Goal: Task Accomplishment & Management: Manage account settings

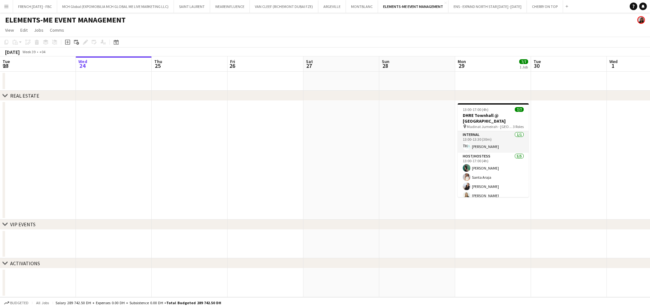
scroll to position [0, 218]
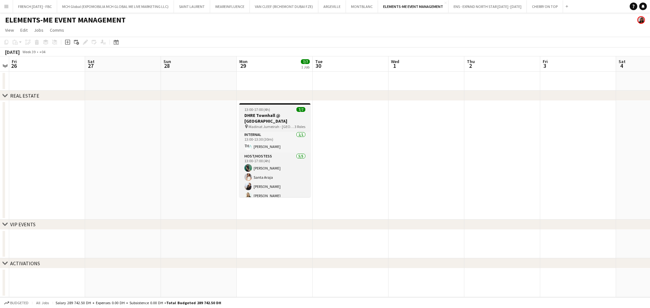
click at [281, 121] on h3 "DHRE Townhall @ [GEOGRAPHIC_DATA]" at bounding box center [274, 118] width 71 height 11
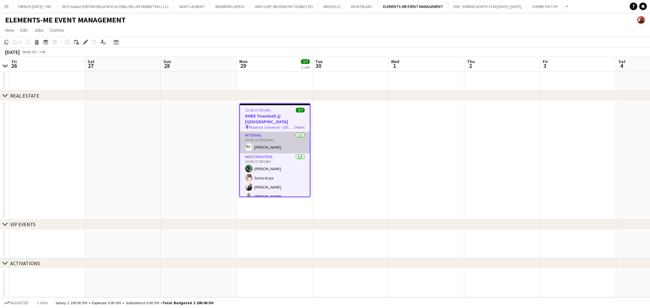
click at [277, 148] on app-card-role "Internal [DATE] 13:00-13:30 (30m) [PERSON_NAME]" at bounding box center [275, 143] width 70 height 22
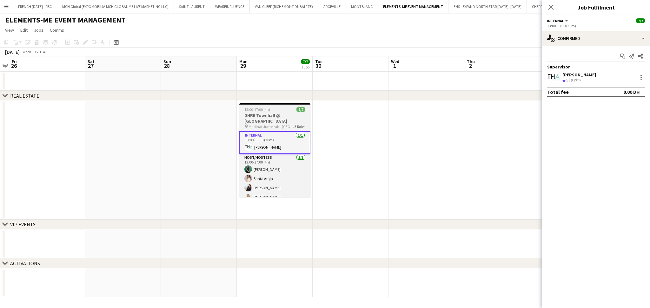
click at [273, 117] on h3 "DHRE Townhall @ [GEOGRAPHIC_DATA]" at bounding box center [274, 118] width 71 height 11
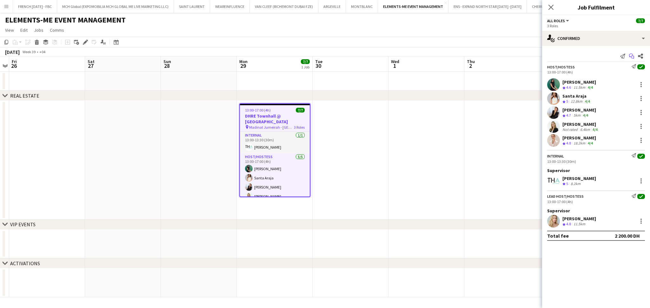
click at [632, 55] on icon at bounding box center [631, 55] width 4 height 3
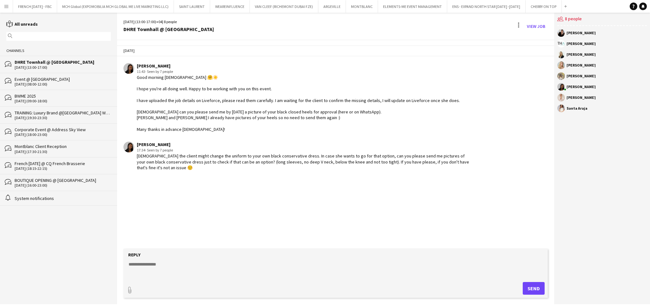
click at [300, 266] on textarea at bounding box center [337, 269] width 418 height 17
paste textarea "**********"
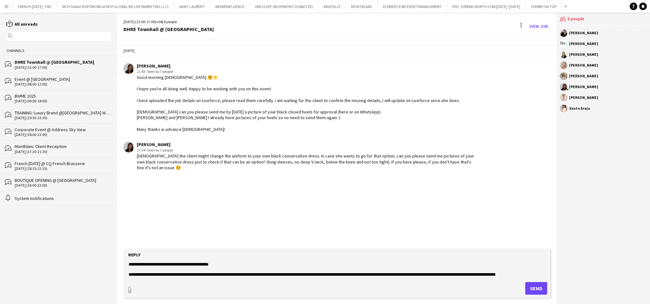
type textarea "**********"
click at [532, 289] on button "Send" at bounding box center [536, 288] width 22 height 13
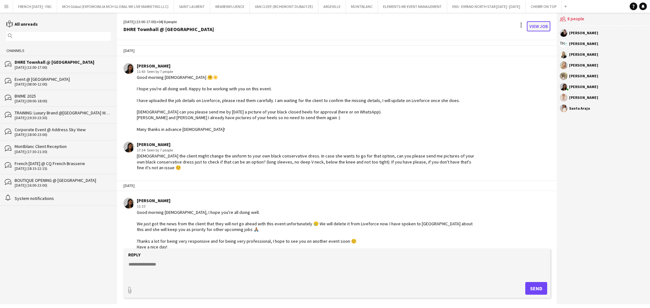
click at [533, 26] on link "View Job" at bounding box center [538, 26] width 23 height 10
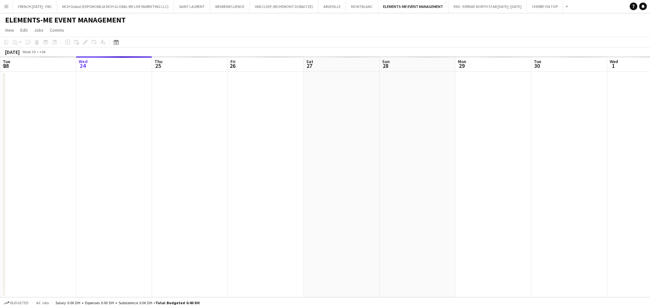
scroll to position [0, 218]
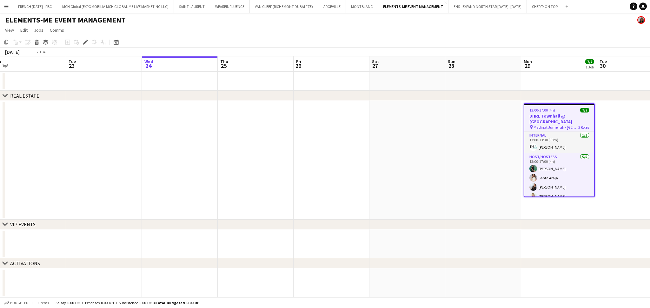
drag, startPoint x: 198, startPoint y: 177, endPoint x: 383, endPoint y: 177, distance: 184.4
click at [502, 173] on app-calendar-viewport "Sat 20 Sun 21 Mon 22 Tue 23 Wed 24 Thu 25 Fri 26 Sat 27 Sun 28 Mon 29 7/7 1 Job…" at bounding box center [325, 176] width 650 height 241
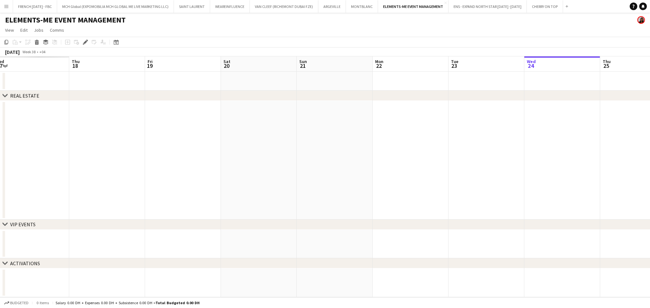
drag, startPoint x: 250, startPoint y: 190, endPoint x: 649, endPoint y: 170, distance: 400.0
click at [649, 170] on app-calendar-viewport "Mon 15 Tue 16 Wed 17 Thu 18 Fri 19 Sat 20 Sun 21 Mon 22 Tue 23 Wed 24 Thu 25 Fr…" at bounding box center [325, 176] width 650 height 241
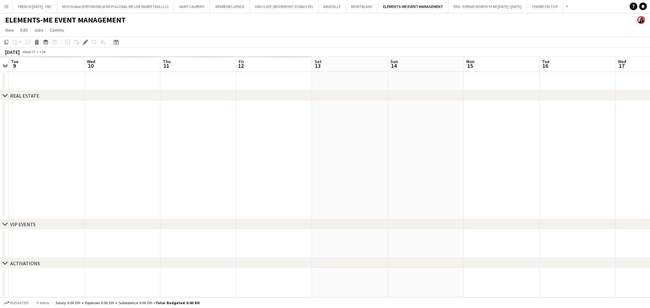
drag, startPoint x: 343, startPoint y: 161, endPoint x: 565, endPoint y: 160, distance: 221.8
click at [648, 157] on app-calendar-viewport "Sun 7 Mon 8 Tue 9 Wed 10 Thu 11 Fri 12 Sat 13 Sun 14 Mon 15 Tue 16 Wed 17 Thu 1…" at bounding box center [325, 176] width 650 height 241
drag, startPoint x: 168, startPoint y: 175, endPoint x: 578, endPoint y: 184, distance: 410.1
click at [578, 184] on app-calendar-viewport "Sat 6 Sun 7 Mon 8 Tue 9 Wed 10 Thu 11 Fri 12 Sat 13 Sun 14 Mon 15 Tue 16 Wed 17…" at bounding box center [325, 176] width 650 height 241
drag, startPoint x: 497, startPoint y: 189, endPoint x: 362, endPoint y: 188, distance: 134.2
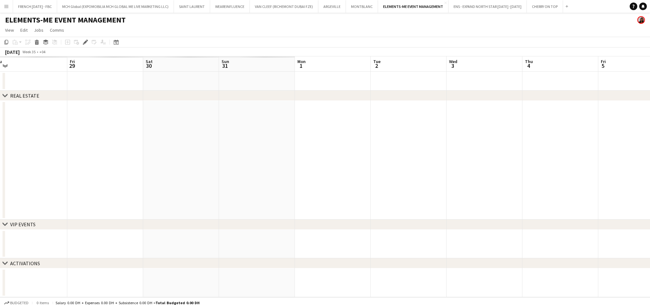
click at [617, 188] on app-calendar-viewport "Tue 26 Wed 27 Thu 28 Fri 29 Sat 30 Sun 31 Mon 1 Tue 2 Wed 3 Thu 4 Fri 5 Sat 6 S…" at bounding box center [325, 176] width 650 height 241
drag, startPoint x: 176, startPoint y: 181, endPoint x: 538, endPoint y: 169, distance: 362.3
click at [546, 169] on app-calendar-viewport "Tue 26 Wed 27 Thu 28 Fri 29 Sat 30 Sun 31 Mon 1 Tue 2 Wed 3 Thu 4 Fri 5 Sat 6 S…" at bounding box center [325, 176] width 650 height 241
drag, startPoint x: 506, startPoint y: 168, endPoint x: 189, endPoint y: 169, distance: 316.7
click at [527, 168] on app-calendar-viewport "Fri 15 Sat 16 Sun 17 Mon 18 Tue 19 Wed 20 Thu 21 Fri 22 Sat 23 Sun 24 Mon 25 Tu…" at bounding box center [325, 176] width 650 height 241
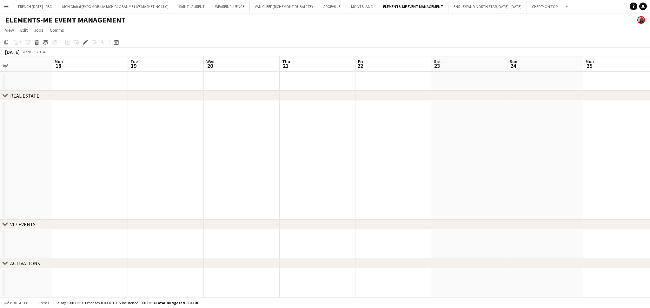
drag, startPoint x: 76, startPoint y: 171, endPoint x: 539, endPoint y: 164, distance: 463.0
click at [564, 165] on app-calendar-viewport "Fri 15 Sat 16 Sun 17 Mon 18 Tue 19 Wed 20 Thu 21 Fri 22 Sat 23 Sun 24 Mon 25 Tu…" at bounding box center [325, 176] width 650 height 241
drag, startPoint x: 430, startPoint y: 166, endPoint x: 70, endPoint y: 166, distance: 360.2
click at [488, 166] on app-calendar-viewport "Mon 4 Tue 5 Wed 6 Thu 7 Fri 8 Sat 9 Sun 10 Mon 11 Tue 12 Wed 13 Thu 14 Fri 15 S…" at bounding box center [325, 176] width 650 height 241
click at [488, 165] on app-calendar-viewport "Sun 3 Mon 4 Tue 5 Wed 6 Thu 7 Fri 8 Sat 9 Sun 10 Mon 11 Tue 12 Wed 13 Thu 14 Fr…" at bounding box center [325, 176] width 650 height 241
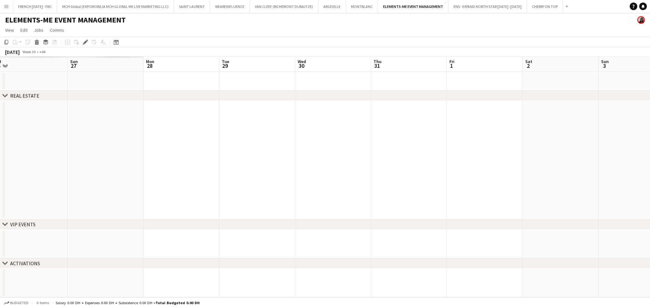
drag, startPoint x: 55, startPoint y: 165, endPoint x: 268, endPoint y: 165, distance: 213.6
click at [518, 165] on app-calendar-viewport "Thu 24 Fri 25 Sat 26 Sun 27 Mon 28 Tue 29 Wed 30 Thu 31 Fri 1 Sat 2 Sun 3 Mon 4…" at bounding box center [325, 176] width 650 height 241
drag, startPoint x: 276, startPoint y: 165, endPoint x: 499, endPoint y: 165, distance: 223.7
click at [521, 165] on app-calendar-viewport "Wed 16 Thu 17 Fri 18 Sat 19 Sun 20 Mon 21 Tue 22 Wed 23 Thu 24 Fri 25 Sat 26 Su…" at bounding box center [325, 176] width 650 height 241
click at [458, 167] on app-calendar-viewport "Wed 16 Thu 17 Fri 18 Sat 19 Sun 20 Mon 21 Tue 22 Wed 23 Thu 24 Fri 25 Sat 26 Su…" at bounding box center [325, 176] width 650 height 241
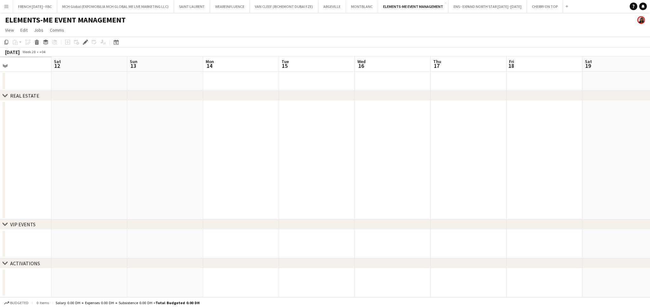
drag, startPoint x: 424, startPoint y: 186, endPoint x: 300, endPoint y: 188, distance: 124.4
click at [534, 186] on app-calendar-viewport "Wed 9 Thu 10 Fri 11 Sat 12 Sun 13 Mon 14 Tue 15 Wed 16 Thu 17 Fri 18 Sat 19 Sun…" at bounding box center [325, 176] width 650 height 241
drag, startPoint x: 199, startPoint y: 182, endPoint x: 204, endPoint y: 185, distance: 6.3
click at [473, 185] on app-calendar-viewport "Wed 2 Thu 3 Fri 4 Sat 5 Sun 6 Mon 7 Tue 8 Wed 9 Thu 10 Fri 11 Sat 12 Sun 13 Mon…" at bounding box center [325, 176] width 650 height 241
drag, startPoint x: 360, startPoint y: 186, endPoint x: 581, endPoint y: 186, distance: 221.5
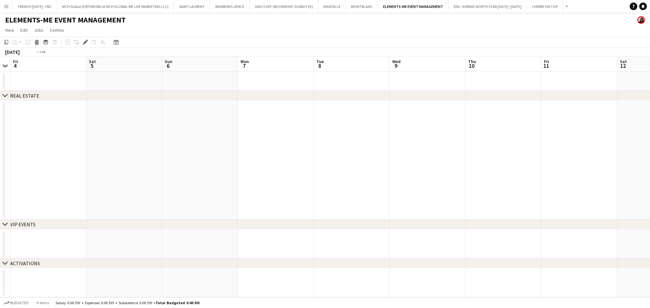
click at [616, 185] on app-calendar-viewport "Wed 2 Thu 3 Fri 4 Sat 5 Sun 6 Mon 7 Tue 8 Wed 9 Thu 10 Fri 11 Sat 12 Sun 13 Mon…" at bounding box center [325, 176] width 650 height 241
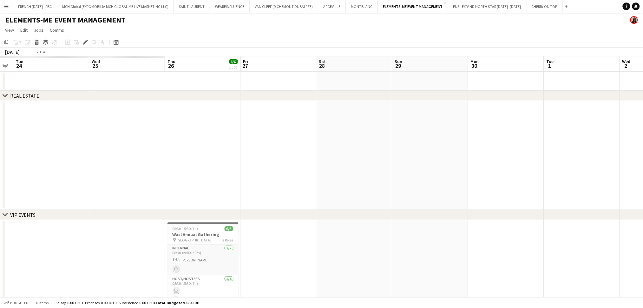
drag, startPoint x: 171, startPoint y: 195, endPoint x: 611, endPoint y: 192, distance: 440.1
click at [607, 192] on app-calendar-viewport "Sat 21 Sun 22 Mon 23 Tue 24 Wed 25 Thu 26 6/6 1 Job Fri 27 Sat 28 Sun 29 Mon 30…" at bounding box center [321, 207] width 643 height 302
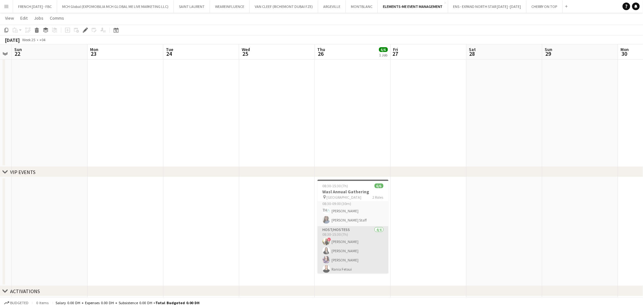
scroll to position [8, 0]
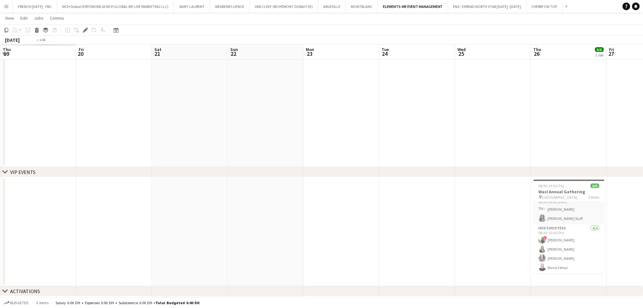
drag, startPoint x: 359, startPoint y: 137, endPoint x: 636, endPoint y: 114, distance: 277.7
click at [643, 112] on html "Menu Boards Boards Boards All jobs Status Workforce Workforce My Workforce Recr…" at bounding box center [321, 142] width 643 height 369
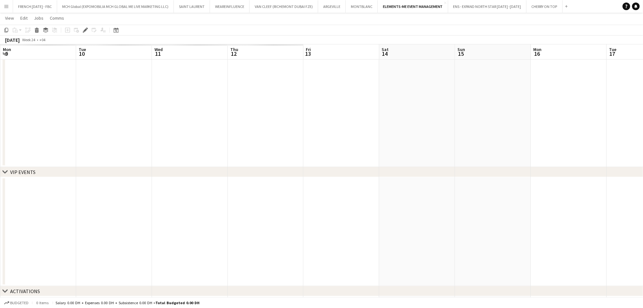
drag, startPoint x: 517, startPoint y: 113, endPoint x: 483, endPoint y: 130, distance: 38.6
click at [643, 113] on html "Menu Boards Boards Boards All jobs Status Workforce Workforce My Workforce Recr…" at bounding box center [321, 142] width 643 height 369
drag, startPoint x: 243, startPoint y: 131, endPoint x: 534, endPoint y: 132, distance: 291.0
click at [642, 117] on app-calendar-viewport "Fri 6 Sat 7 Sun 8 Mon 9 Tue 10 Wed 11 Thu 12 Fri 13 Sat 14 Sun 15 Mon 16 Tue 17…" at bounding box center [321, 149] width 643 height 333
drag, startPoint x: 214, startPoint y: 135, endPoint x: 621, endPoint y: 126, distance: 406.6
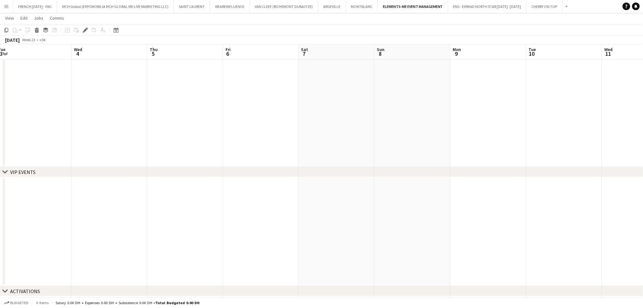
click at [635, 124] on app-calendar-viewport "Sun 1 Mon 2 Tue 3 Wed 4 Thu 5 Fri 6 Sat 7 Sun 8 Mon 9 Tue 10 Wed 11 Thu 12 Fri …" at bounding box center [321, 149] width 643 height 333
drag, startPoint x: 399, startPoint y: 118, endPoint x: 60, endPoint y: 118, distance: 338.6
click at [594, 118] on app-calendar-viewport "Fri 23 Sat 24 Sun 25 Mon 26 Tue 27 Wed 28 Thu 29 Fri 30 Sat 31 Sun 1 Mon 2 Tue …" at bounding box center [321, 149] width 643 height 333
drag, startPoint x: 432, startPoint y: 116, endPoint x: 416, endPoint y: 116, distance: 16.5
click at [465, 116] on app-calendar-viewport "Tue 20 Wed 21 Thu 22 Fri 23 Sat 24 Sun 25 Mon 26 Tue 27 Wed 28 Thu 29 Fri 30 Sa…" at bounding box center [321, 149] width 643 height 333
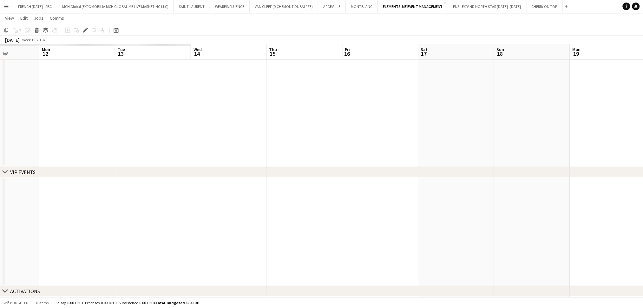
drag, startPoint x: 276, startPoint y: 122, endPoint x: 486, endPoint y: 123, distance: 210.1
click at [534, 123] on app-calendar-viewport "Fri 9 Sat 10 Sun 11 Mon 12 Tue 13 Wed 14 Thu 15 Fri 16 Sat 17 Sun 18 Mon 19 Tue…" at bounding box center [321, 149] width 643 height 333
click at [632, 123] on app-calendar-viewport "Wed 7 Thu 8 Fri 9 Sat 10 Sun 11 Mon 12 Tue 13 Wed 14 Thu 15 Fri 16 Sat 17 Sun 1…" at bounding box center [321, 149] width 643 height 333
drag, startPoint x: 526, startPoint y: 128, endPoint x: 407, endPoint y: 129, distance: 118.7
click at [621, 129] on app-calendar-viewport "Sat 26 Sun 27 Mon 28 Tue 29 Wed 30 Thu 1 Fri 2 Sat 3 Sun 4 Mon 5 Tue 6 Wed 7 Th…" at bounding box center [321, 149] width 643 height 333
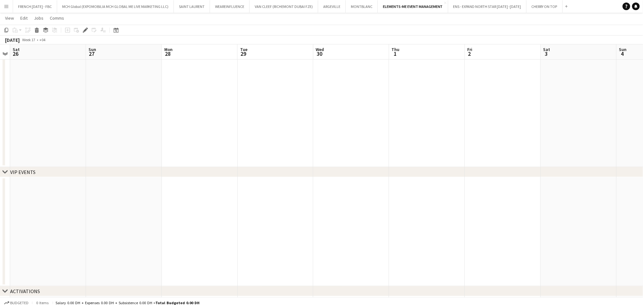
drag, startPoint x: 266, startPoint y: 126, endPoint x: 635, endPoint y: 136, distance: 368.6
click at [643, 136] on app-calendar-viewport "Thu 24 Fri 25 Sat 26 Sun 27 Mon 28 Tue 29 Wed 30 Thu 1 Fri 2 Sat 3 Sun 4 Mon 5 …" at bounding box center [321, 149] width 643 height 333
drag, startPoint x: 428, startPoint y: 134, endPoint x: 170, endPoint y: 134, distance: 258.0
click at [623, 134] on app-calendar-viewport "Mon 14 Tue 15 Wed 16 Thu 17 Fri 18 Sat 19 Sun 20 Mon 21 Tue 22 Wed 23 Thu 24 Fr…" at bounding box center [321, 149] width 643 height 333
drag, startPoint x: 410, startPoint y: 140, endPoint x: 504, endPoint y: 142, distance: 94.0
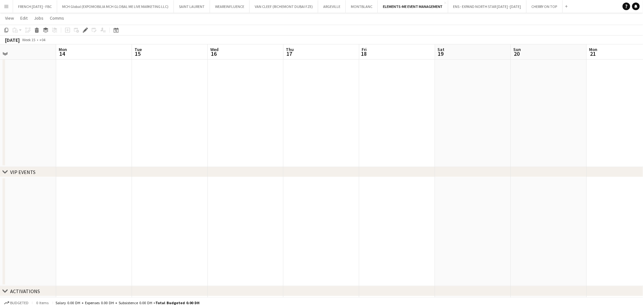
click at [586, 141] on app-calendar-viewport "Fri 11 Sat 12 Sun 13 Mon 14 Tue 15 Wed 16 Thu 17 Fri 18 Sat 19 Sun 20 Mon 21 Tu…" at bounding box center [321, 149] width 643 height 333
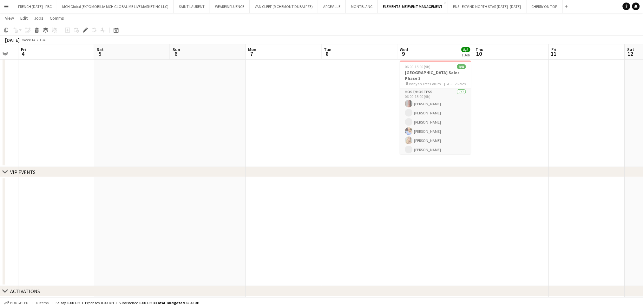
drag, startPoint x: 204, startPoint y: 137, endPoint x: 304, endPoint y: 142, distance: 100.4
click at [304, 142] on app-calendar-viewport "Tue 1 Wed 2 Thu 3 Fri 4 Sat 5 Sun 6 Mon 7 Tue 8 Wed 9 8/8 1 Job Thu 10 Fri 11 S…" at bounding box center [321, 149] width 643 height 333
click at [447, 70] on h3 "[GEOGRAPHIC_DATA] Sales Phase 3" at bounding box center [435, 75] width 71 height 11
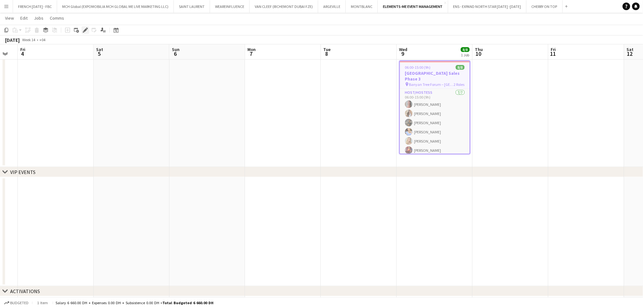
click at [82, 30] on div "Edit" at bounding box center [86, 30] width 8 height 8
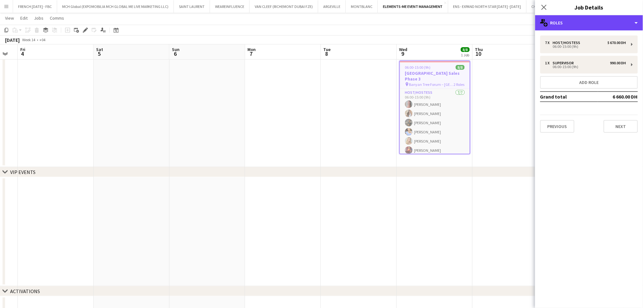
click at [596, 28] on div "multiple-users-add Roles" at bounding box center [589, 22] width 108 height 15
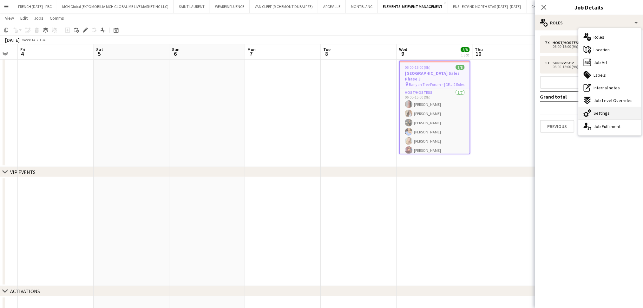
click at [596, 109] on div "cog-double-3 Settings" at bounding box center [610, 113] width 63 height 13
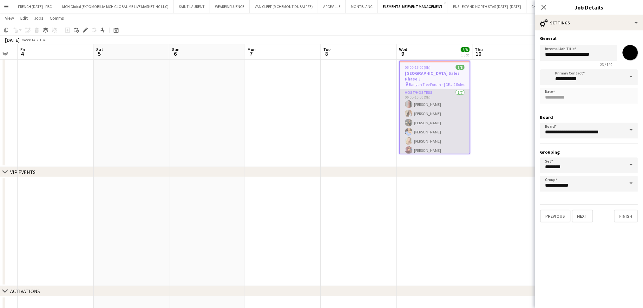
scroll to position [27, 0]
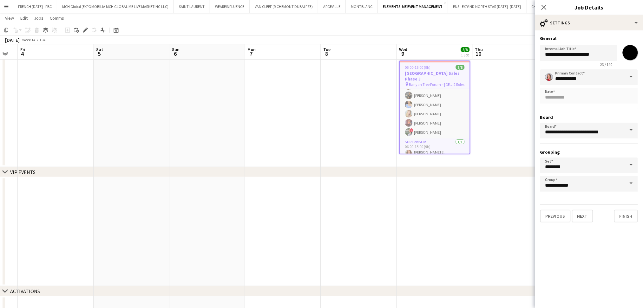
click at [284, 131] on app-date-cell at bounding box center [283, 112] width 76 height 109
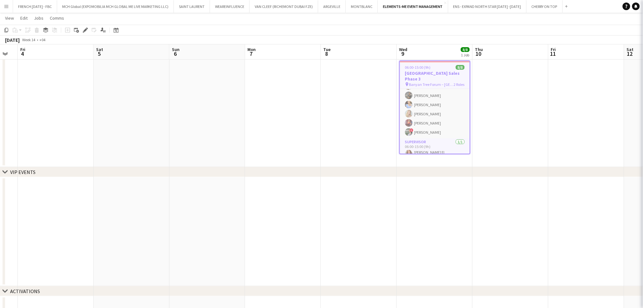
scroll to position [27, 0]
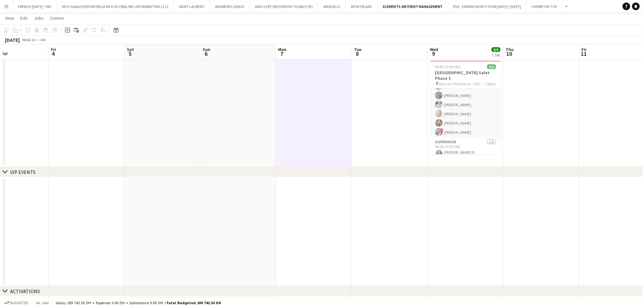
drag, startPoint x: 117, startPoint y: 121, endPoint x: 527, endPoint y: 98, distance: 410.6
click at [527, 98] on app-calendar-viewport "Tue 1 Wed 2 Thu 3 Fri 4 Sat 5 Sun 6 Mon 7 Tue 8 Wed 9 8/8 1 Job Thu 10 Fri 11 S…" at bounding box center [321, 149] width 643 height 333
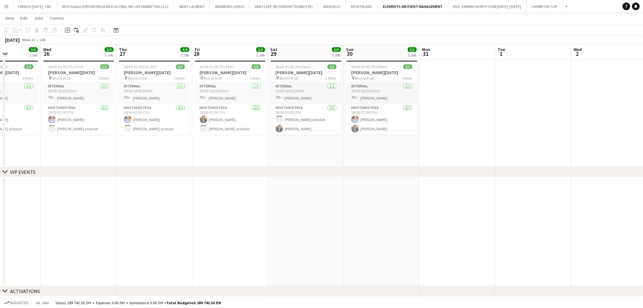
drag, startPoint x: 100, startPoint y: 100, endPoint x: 389, endPoint y: 100, distance: 288.8
click at [389, 100] on app-calendar-viewport "Sun 23 3/3 1 Job Mon 24 3/3 1 Job Tue 25 3/3 1 Job Wed 26 3/3 1 Job Thu 27 3/3 …" at bounding box center [321, 149] width 643 height 333
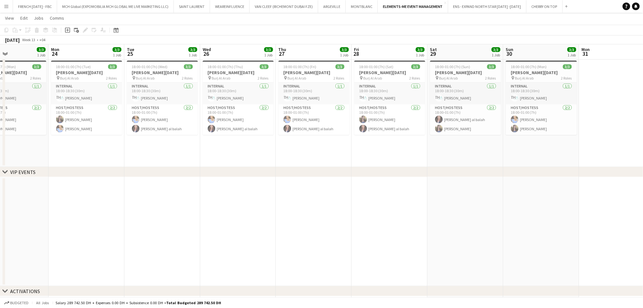
scroll to position [0, 147]
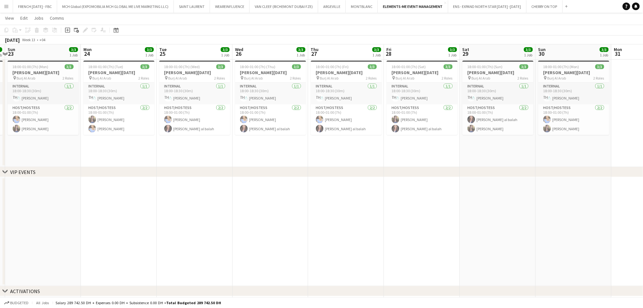
drag, startPoint x: 213, startPoint y: 155, endPoint x: 407, endPoint y: 155, distance: 193.6
click at [407, 155] on app-calendar-viewport "Fri 21 Sat 22 3/3 1 Job Sun 23 3/3 1 Job Mon 24 3/3 1 Job Tue 25 3/3 1 Job Wed …" at bounding box center [321, 149] width 643 height 333
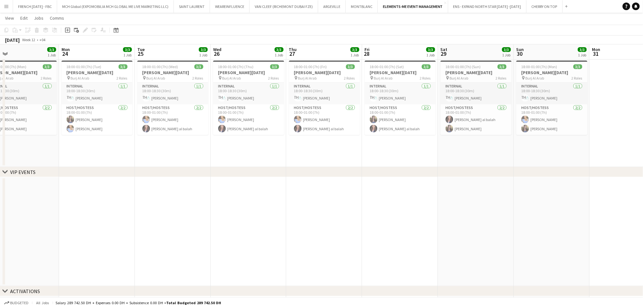
scroll to position [0, 169]
drag, startPoint x: 415, startPoint y: 150, endPoint x: 393, endPoint y: 154, distance: 22.5
click at [393, 154] on app-calendar-viewport "Fri 21 3/3 1 Job Sat 22 3/3 1 Job Sun 23 3/3 1 Job Mon 24 3/3 1 Job Tue 25 3/3 …" at bounding box center [321, 149] width 643 height 333
click at [405, 7] on button "ELEMENTS-ME EVENT MANAGEMENT Close" at bounding box center [413, 6] width 70 height 12
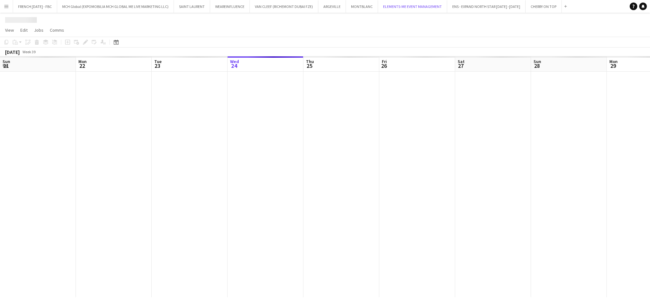
scroll to position [0, 151]
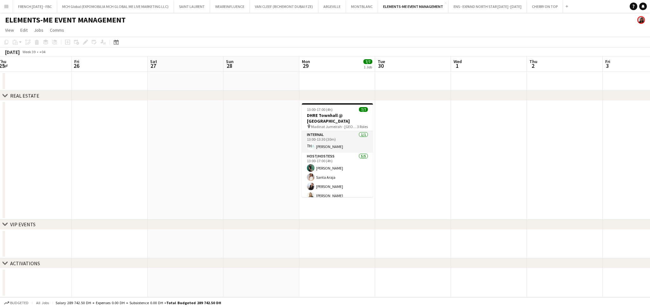
drag, startPoint x: 578, startPoint y: 151, endPoint x: 418, endPoint y: 142, distance: 160.9
click at [420, 142] on app-calendar-viewport "Mon 22 Tue 23 Wed 24 Thu 25 Fri 26 Sat 27 Sun 28 Mon 29 7/7 1 Job Tue 30 Wed 1 …" at bounding box center [325, 176] width 650 height 241
click at [540, 10] on button "CHERRY ON TOP Close" at bounding box center [545, 6] width 36 height 12
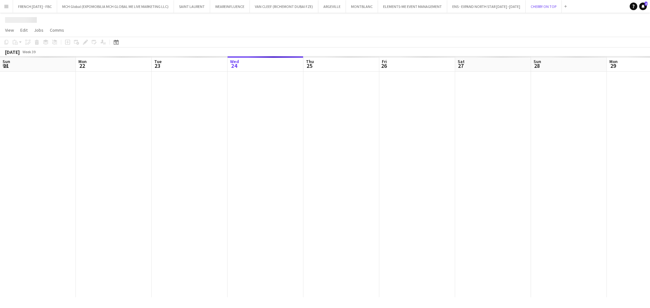
scroll to position [0, 151]
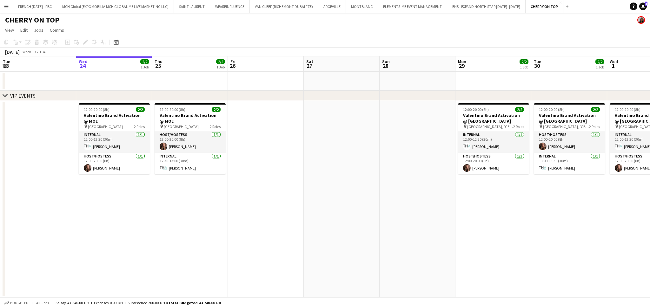
click at [639, 4] on div "Help Notifications 2" at bounding box center [640, 7] width 20 height 8
click at [641, 7] on icon "Notifications" at bounding box center [643, 6] width 4 height 4
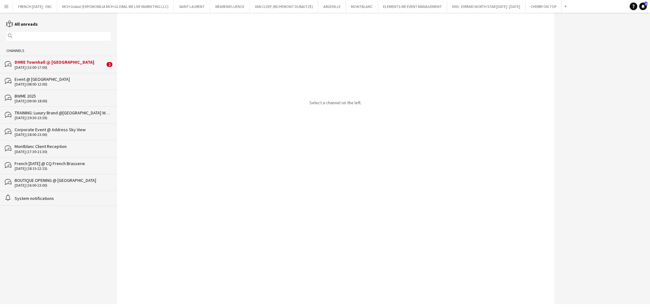
click at [43, 66] on div "[DATE] (13:00-17:00)" at bounding box center [60, 67] width 90 height 4
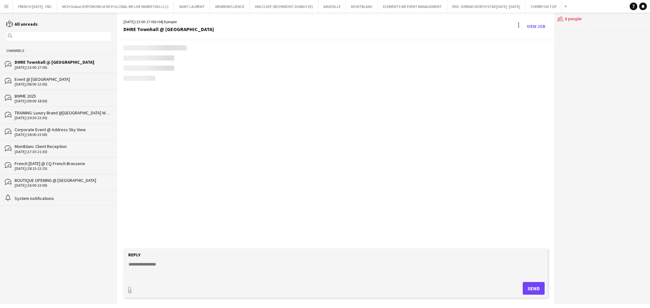
scroll to position [60, 0]
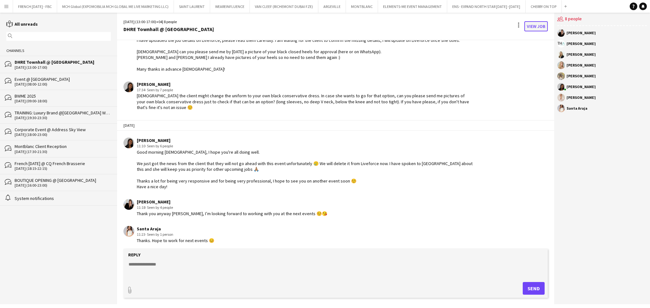
click at [538, 25] on link "View Job" at bounding box center [535, 26] width 23 height 10
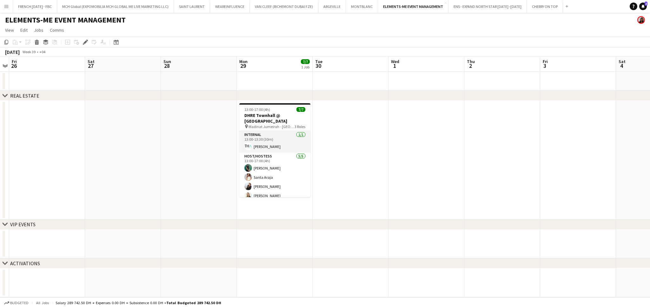
click at [640, 10] on app-navbar "Menu Boards Boards Boards All jobs Status Workforce Workforce My Workforce Recr…" at bounding box center [325, 6] width 650 height 13
click at [640, 9] on link "Notifications 2" at bounding box center [643, 7] width 8 height 8
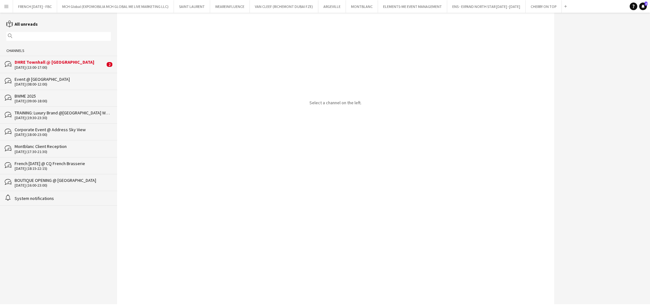
click at [79, 65] on div "DHRE Townhall @ [GEOGRAPHIC_DATA]" at bounding box center [60, 62] width 90 height 6
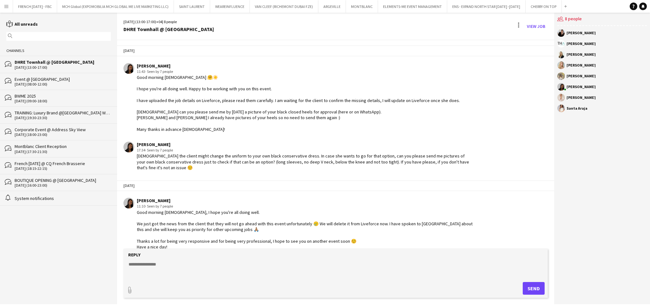
scroll to position [114, 0]
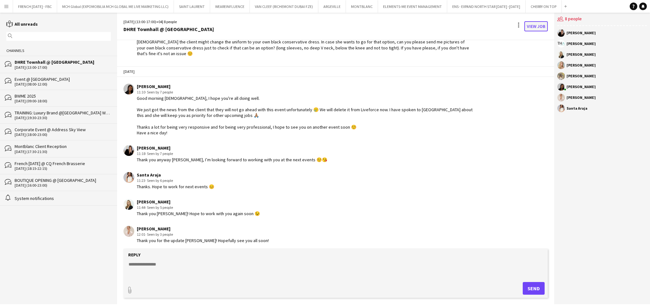
click at [531, 26] on link "View Job" at bounding box center [535, 26] width 23 height 10
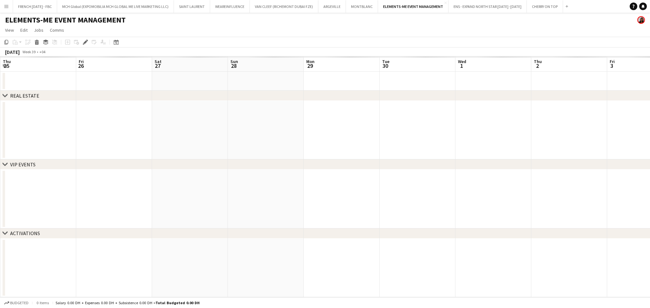
scroll to position [0, 218]
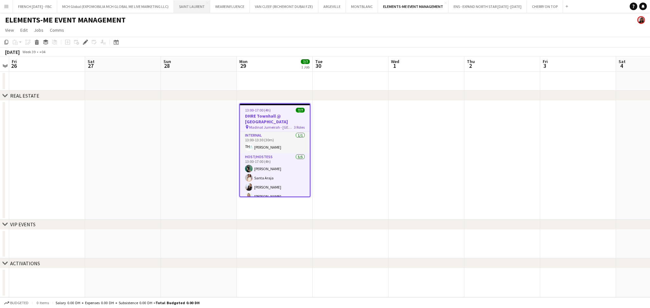
click at [187, 9] on button "[GEOGRAPHIC_DATA]" at bounding box center [192, 6] width 36 height 12
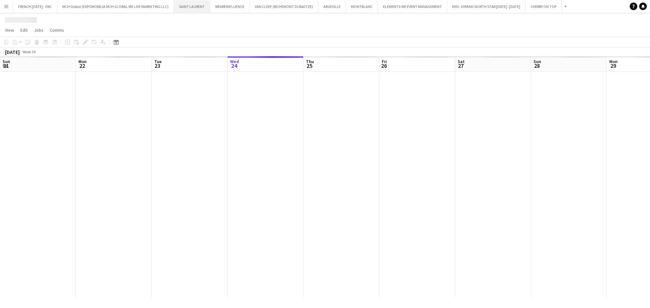
scroll to position [0, 151]
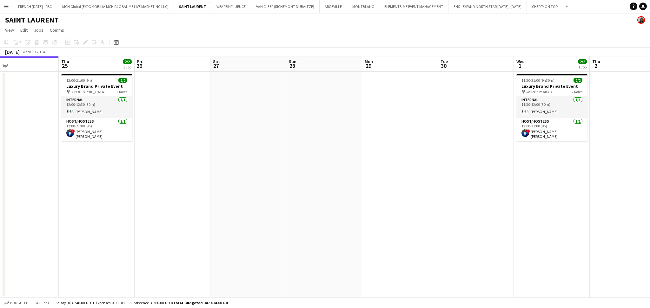
drag, startPoint x: 545, startPoint y: 184, endPoint x: 503, endPoint y: 165, distance: 46.5
click at [527, 169] on app-calendar-viewport "Mon 22 Tue 23 Wed 24 Thu 25 2/2 1 Job Fri 26 Sat 27 Sun 28 Mon 29 Tue 30 Wed 1 …" at bounding box center [325, 176] width 650 height 241
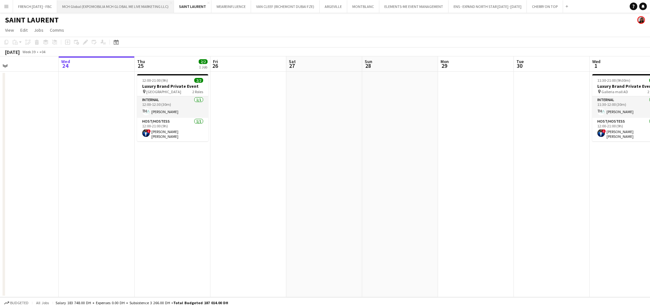
scroll to position [0, 170]
click at [38, 8] on button "FRENCH [DATE] - FBC Close" at bounding box center [35, 6] width 44 height 12
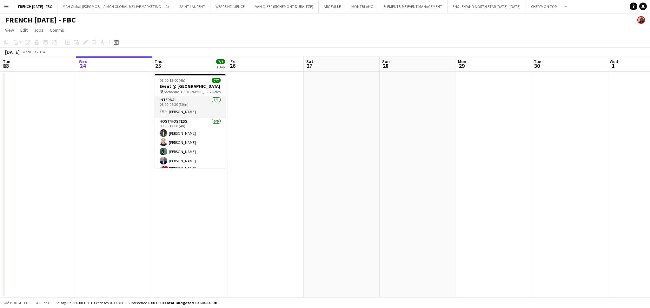
scroll to position [0, 137]
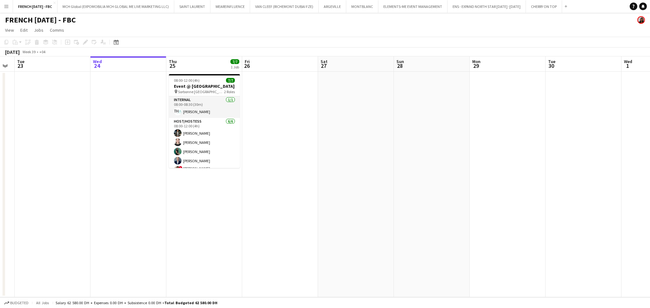
drag, startPoint x: 212, startPoint y: 206, endPoint x: 226, endPoint y: 205, distance: 14.6
click at [226, 205] on app-calendar-viewport "Sun 21 Mon 22 Tue 23 Wed 24 Thu 25 7/7 1 Job Fri 26 Sat 27 Sun 28 Mon 29 Tue 30…" at bounding box center [325, 176] width 650 height 241
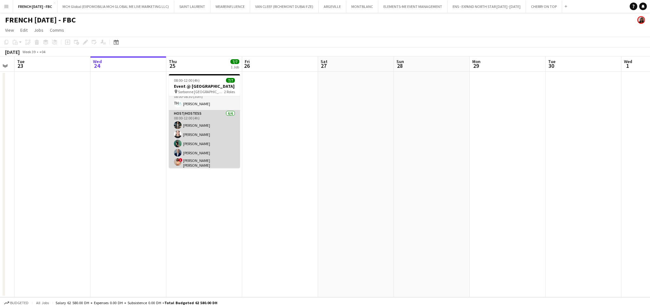
scroll to position [0, 0]
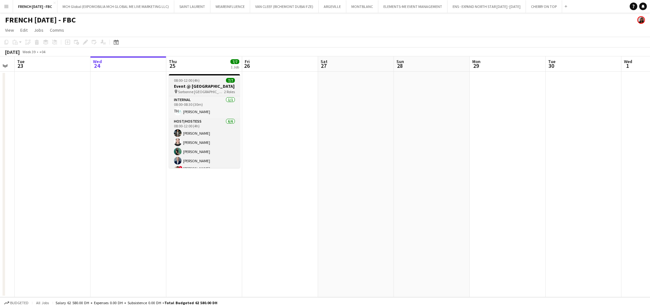
click at [201, 86] on h3 "Event @ [GEOGRAPHIC_DATA]" at bounding box center [204, 86] width 71 height 6
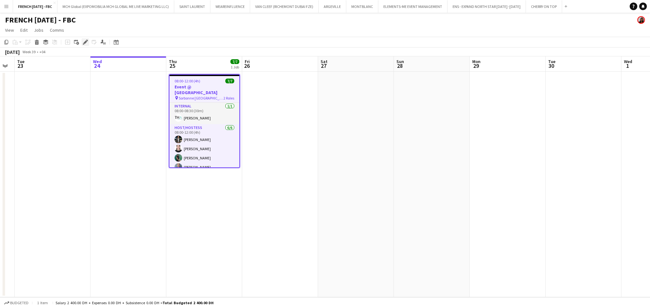
click at [83, 42] on icon "Edit" at bounding box center [85, 42] width 5 height 5
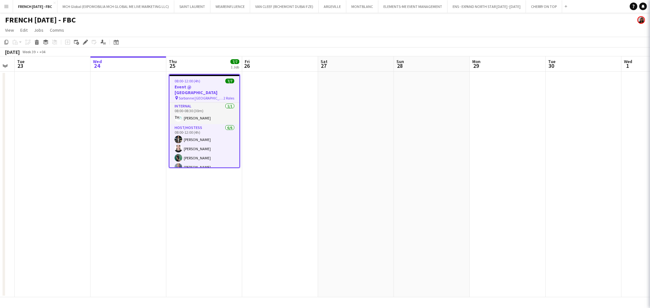
type input "**********"
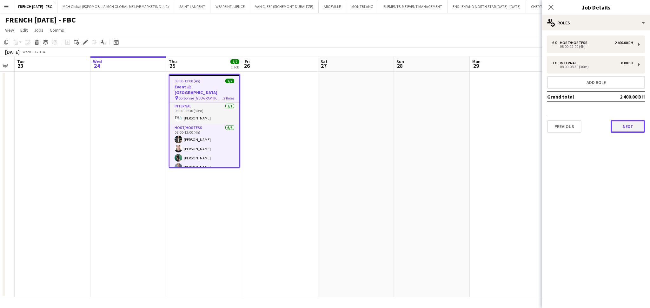
click at [631, 126] on button "Next" at bounding box center [628, 126] width 34 height 13
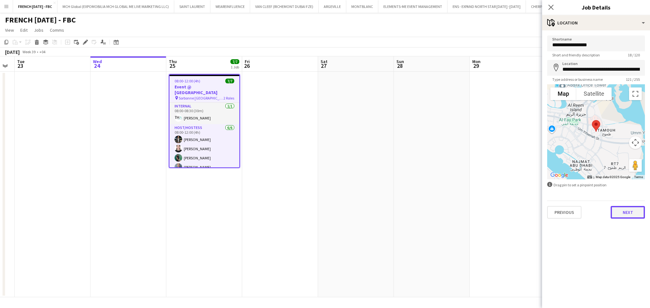
click at [632, 213] on button "Next" at bounding box center [628, 212] width 34 height 13
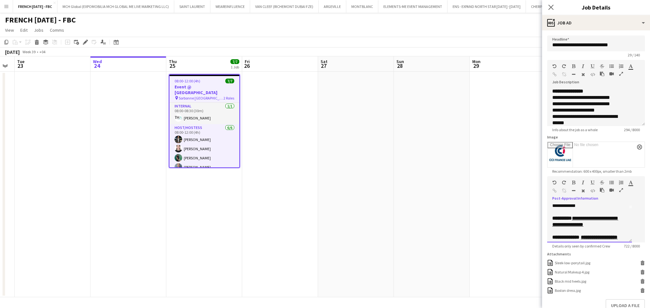
scroll to position [51, 0]
click at [583, 229] on u "**********" at bounding box center [584, 223] width 65 height 11
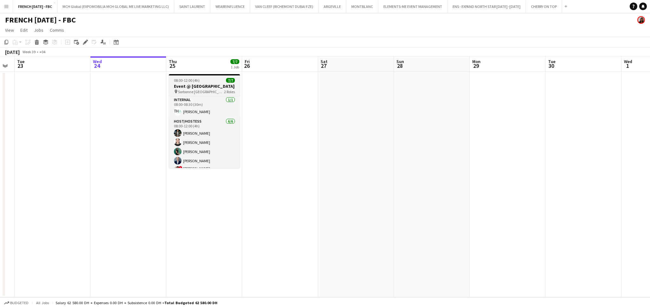
click at [192, 84] on h3 "Event @ [GEOGRAPHIC_DATA]" at bounding box center [204, 86] width 71 height 6
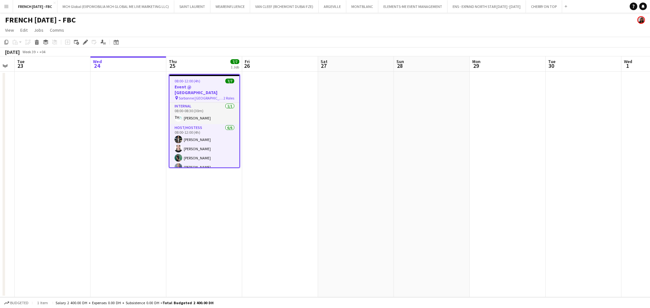
click at [83, 41] on icon "Edit" at bounding box center [85, 42] width 5 height 5
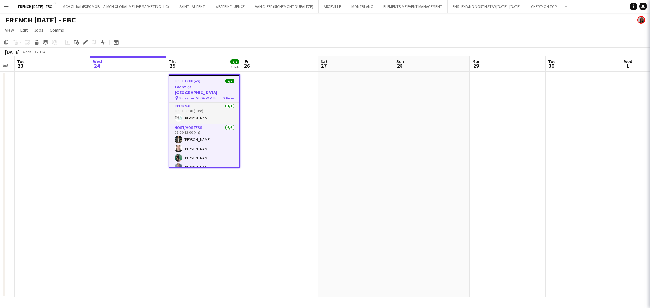
type input "**********"
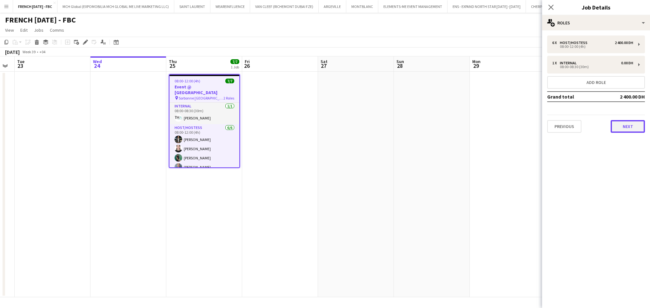
click at [638, 129] on button "Next" at bounding box center [628, 126] width 34 height 13
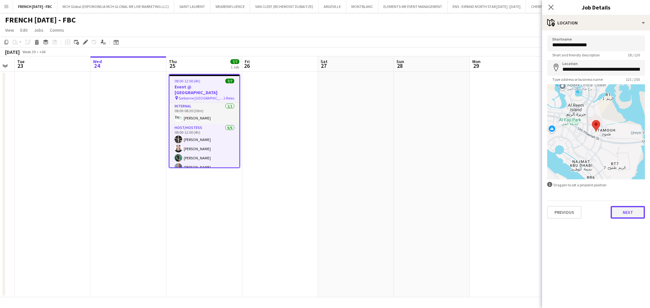
click at [616, 212] on button "Next" at bounding box center [628, 212] width 34 height 13
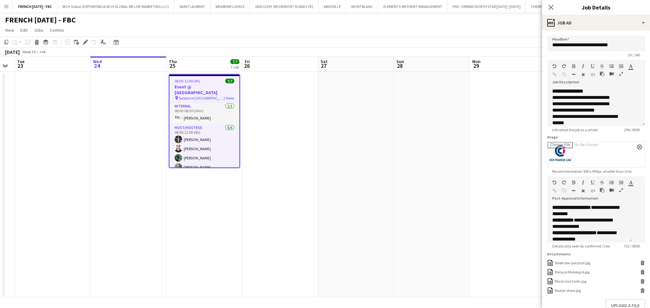
click at [631, 243] on div "**********" at bounding box center [589, 224] width 85 height 38
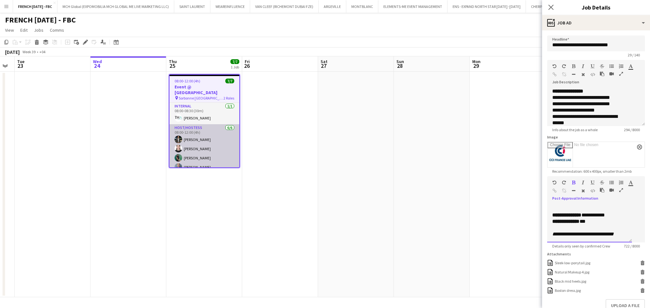
scroll to position [24, 0]
